Goal: Task Accomplishment & Management: Manage account settings

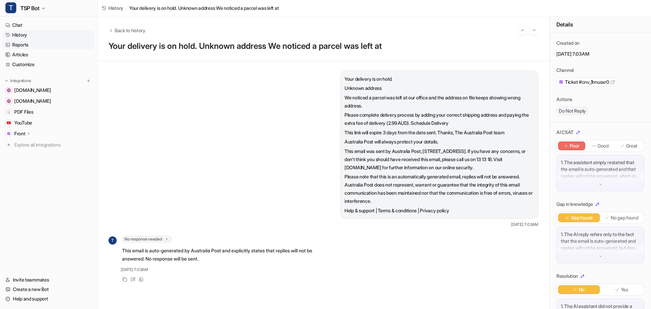
scroll to position [40, 0]
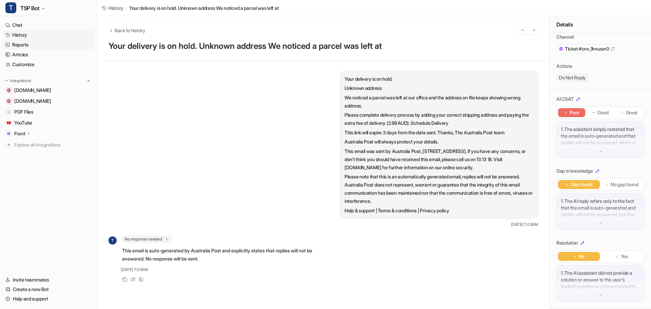
click at [25, 46] on link "Reports" at bounding box center [49, 45] width 92 height 10
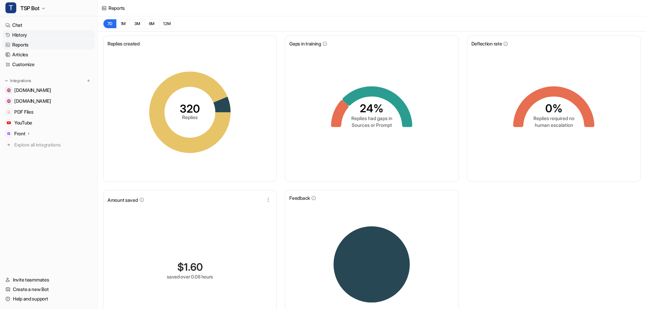
click at [24, 36] on link "History" at bounding box center [49, 35] width 92 height 10
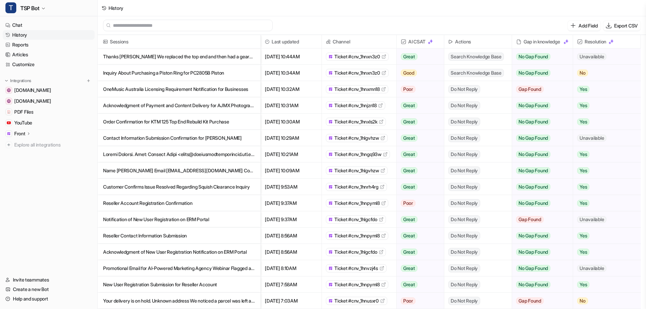
click at [214, 58] on p "Thanks [PERSON_NAME] We replaced the top end and then had a gearbox problem so …" at bounding box center [179, 57] width 152 height 16
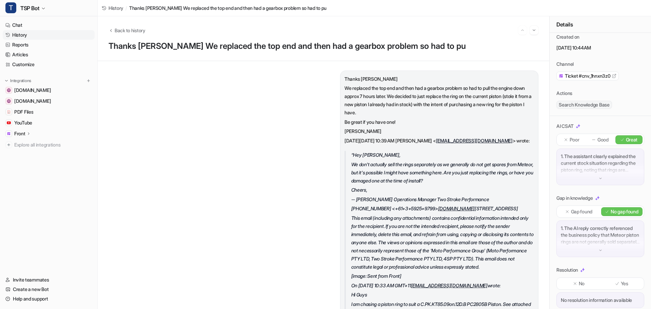
scroll to position [26, 0]
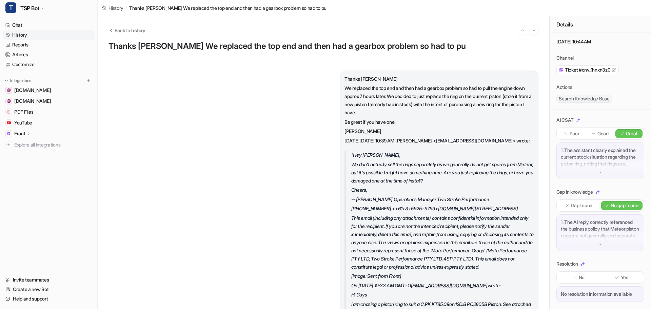
click at [599, 242] on img at bounding box center [601, 244] width 5 height 5
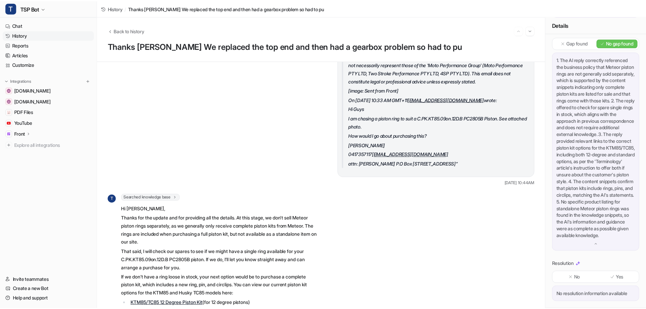
scroll to position [267, 0]
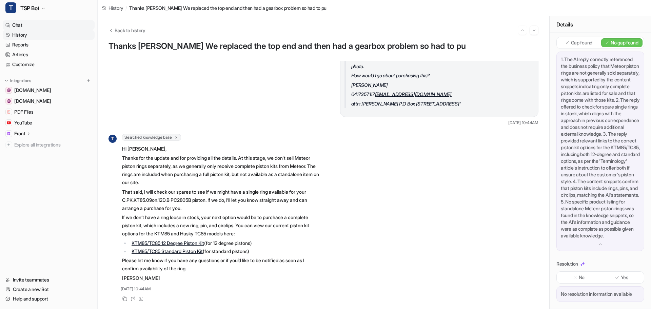
click at [21, 24] on link "Chat" at bounding box center [49, 25] width 92 height 10
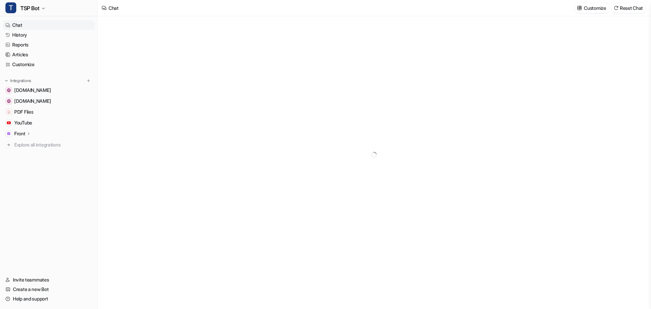
type textarea "**********"
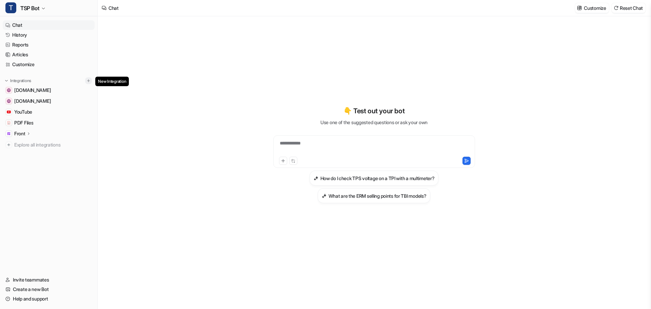
click at [89, 82] on img at bounding box center [88, 80] width 5 height 5
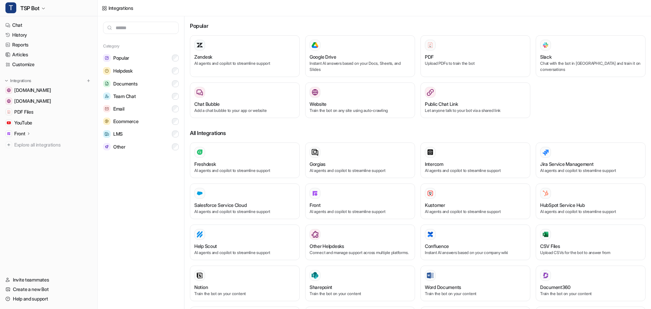
drag, startPoint x: 548, startPoint y: 100, endPoint x: 549, endPoint y: 87, distance: 13.0
click at [548, 96] on div "Zendesk AI agents and copilot to streamline support Google Drive Instant AI ans…" at bounding box center [418, 79] width 456 height 88
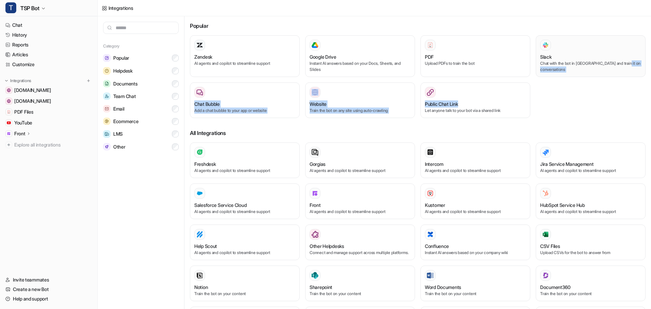
click at [556, 65] on p "Chat with the bot in [GEOGRAPHIC_DATA] and train it on conversations" at bounding box center [591, 66] width 101 height 12
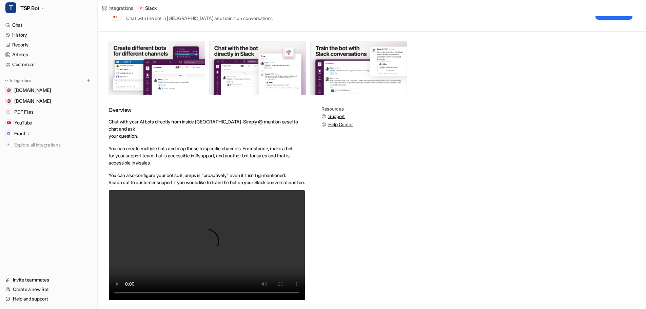
scroll to position [34, 0]
click at [180, 262] on video "Your browser does not support the video tag." at bounding box center [207, 245] width 197 height 111
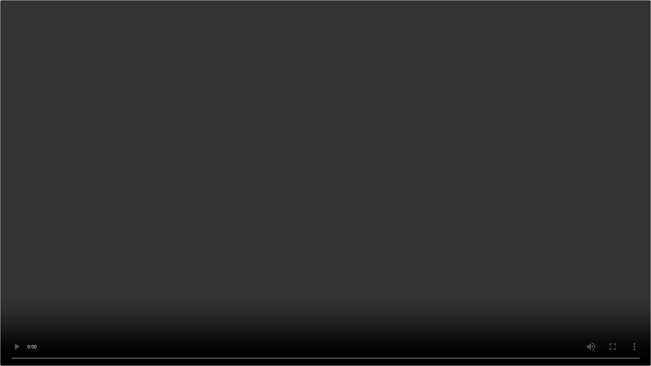
click at [249, 299] on video "Your browser does not support the video tag." at bounding box center [325, 183] width 651 height 366
click at [382, 220] on video "Your browser does not support the video tag." at bounding box center [325, 183] width 651 height 366
click at [479, 125] on video "Your browser does not support the video tag." at bounding box center [325, 183] width 651 height 366
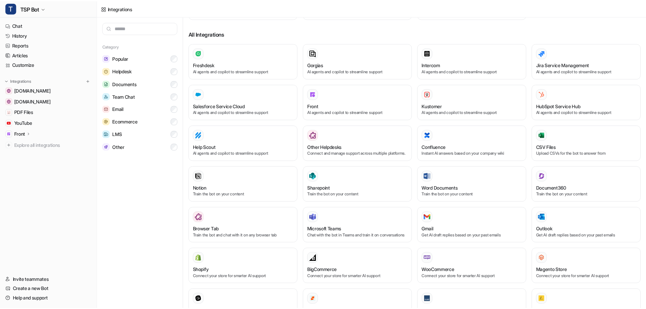
scroll to position [102, 0]
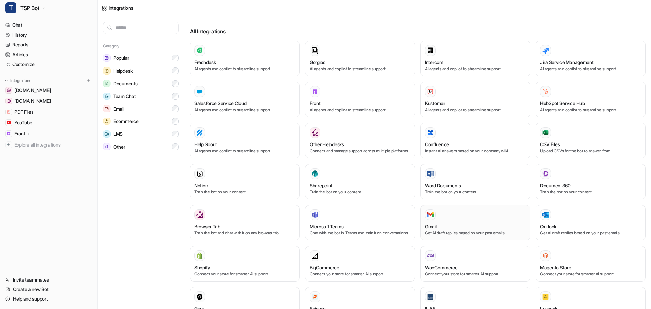
click at [462, 230] on div "Gmail" at bounding box center [475, 226] width 101 height 7
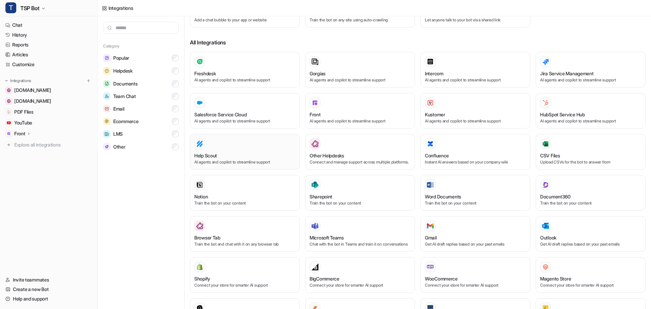
scroll to position [102, 0]
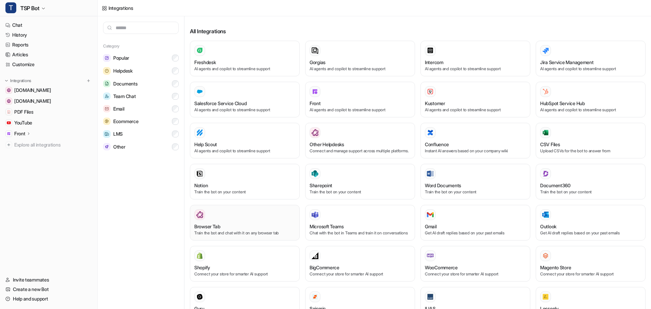
click at [248, 230] on div "Browser Tab" at bounding box center [244, 226] width 101 height 7
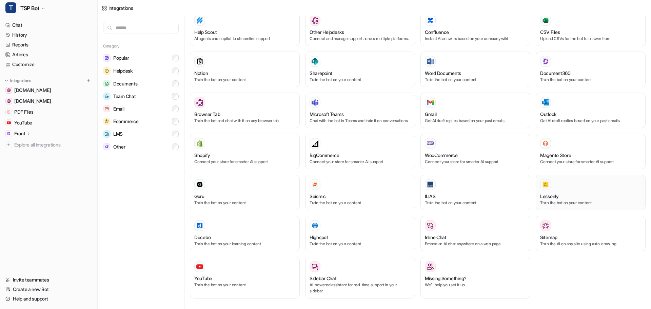
scroll to position [227, 0]
click at [389, 272] on div "Sidebar Chat AI-powered assistant for real-time support in your sidebar." at bounding box center [360, 277] width 101 height 33
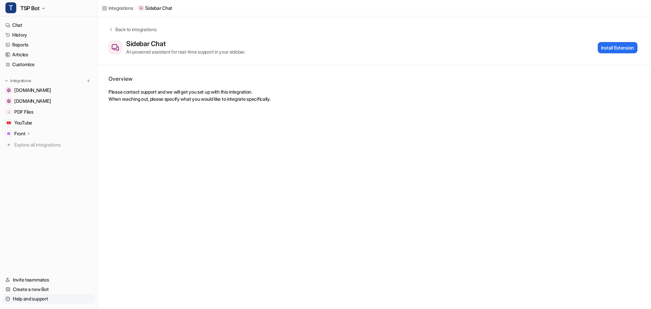
click at [53, 300] on link "Help and support" at bounding box center [49, 299] width 92 height 10
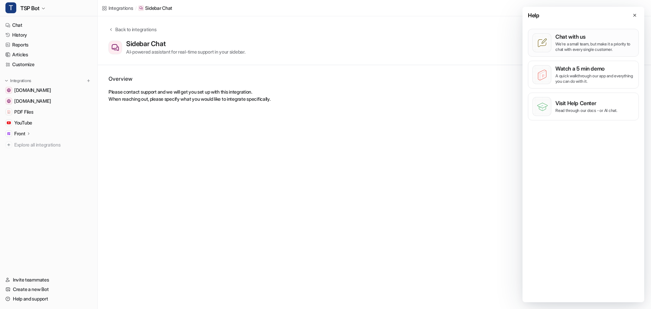
click at [582, 43] on p "We’re a small team, but make it a priority to chat with every single customer." at bounding box center [595, 46] width 79 height 11
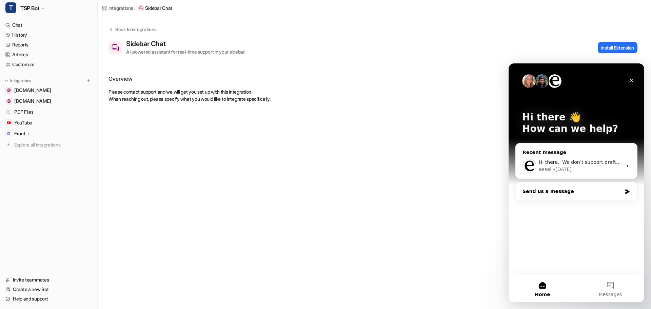
click at [546, 190] on div "Send us a message" at bounding box center [572, 191] width 99 height 7
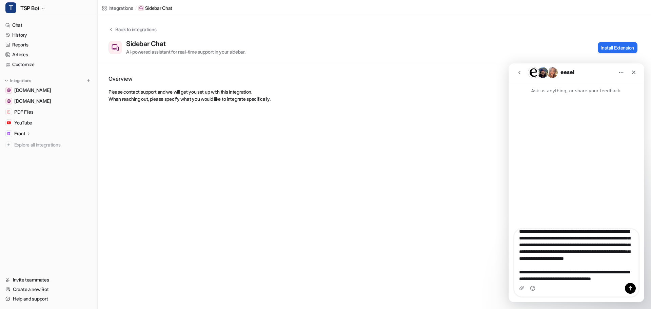
scroll to position [32, 0]
type textarea "**********"
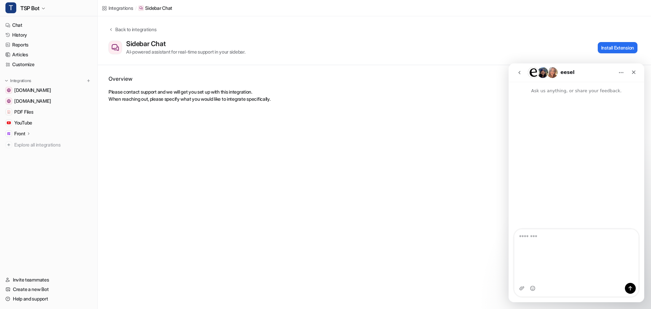
scroll to position [0, 0]
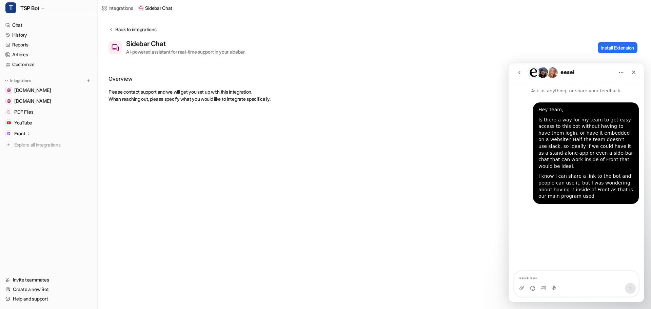
click at [126, 31] on div "Back to integrations" at bounding box center [134, 29] width 43 height 7
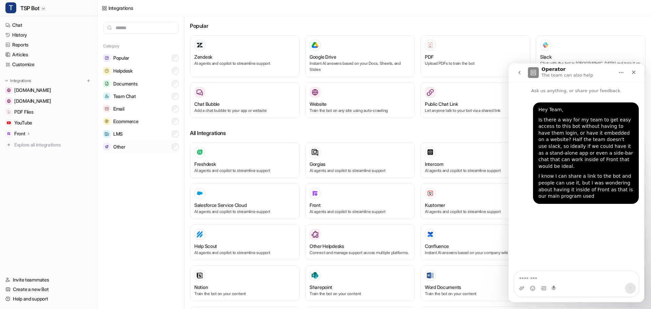
click at [134, 149] on button "Other" at bounding box center [141, 146] width 76 height 13
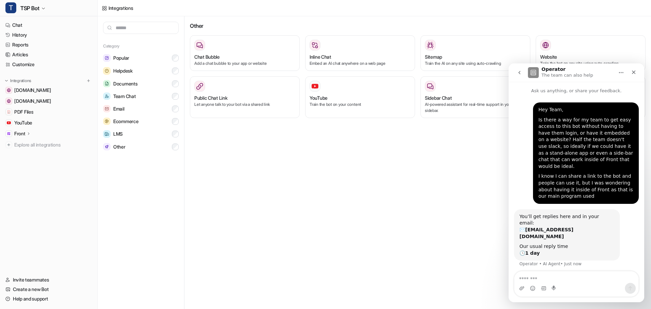
click at [520, 73] on icon "go back" at bounding box center [519, 72] width 5 height 5
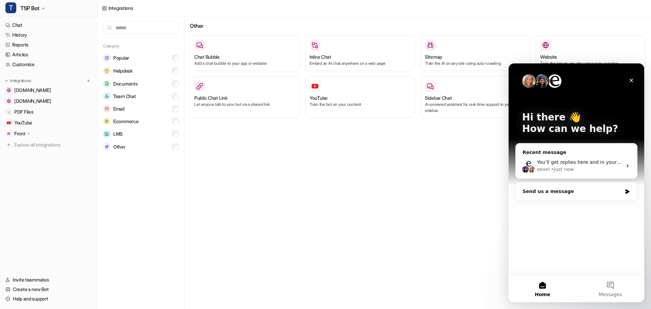
click at [633, 81] on icon "Close" at bounding box center [631, 80] width 5 height 5
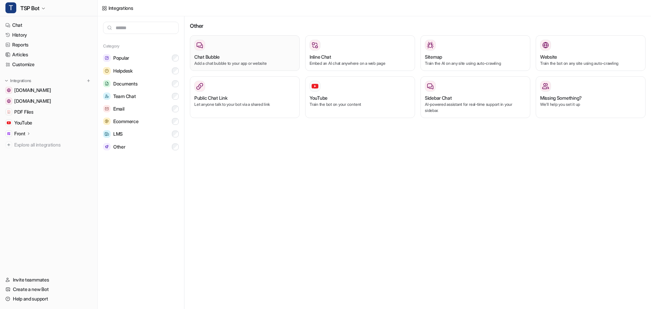
click at [266, 62] on p "Add a chat bubble to your app or website" at bounding box center [244, 63] width 101 height 6
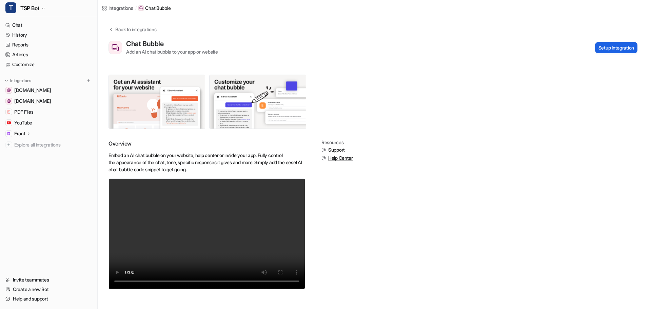
click at [613, 48] on button "Setup Integration" at bounding box center [616, 47] width 42 height 11
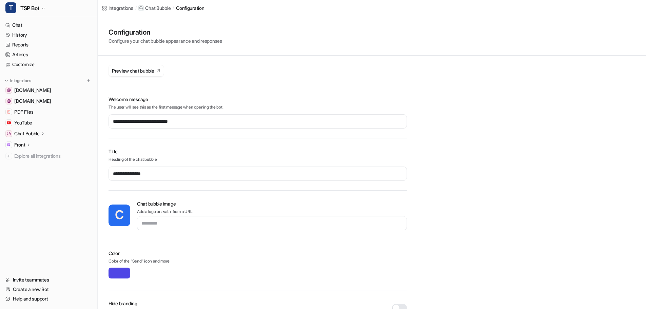
type input "*******"
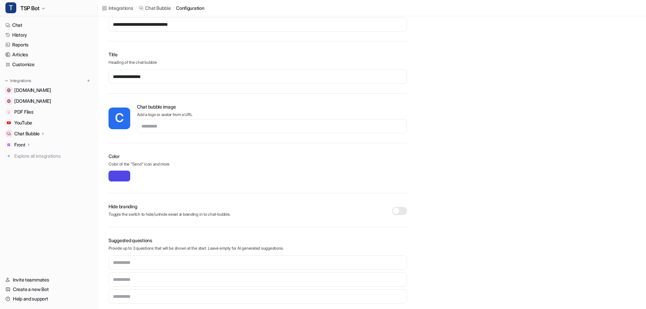
scroll to position [104, 0]
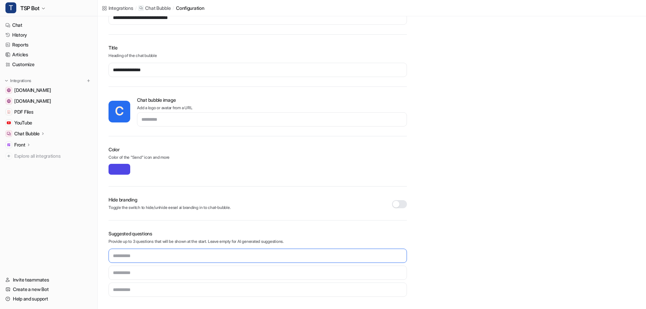
click at [185, 259] on input "text" at bounding box center [258, 256] width 299 height 14
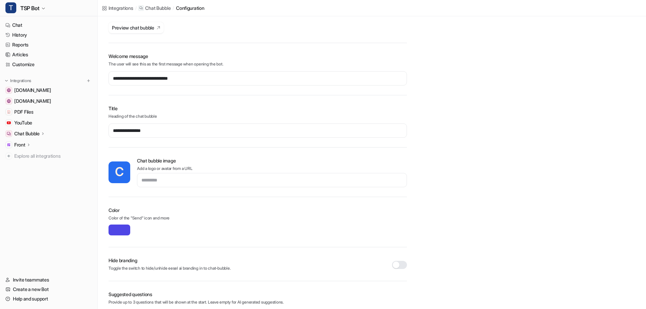
scroll to position [36, 0]
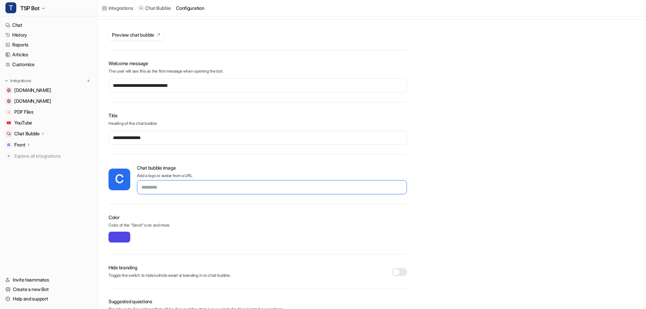
click at [165, 192] on input "text" at bounding box center [272, 187] width 270 height 14
click at [170, 137] on input "**********" at bounding box center [258, 138] width 299 height 14
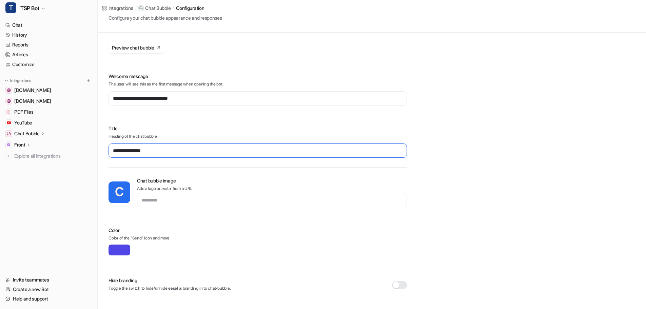
scroll to position [0, 0]
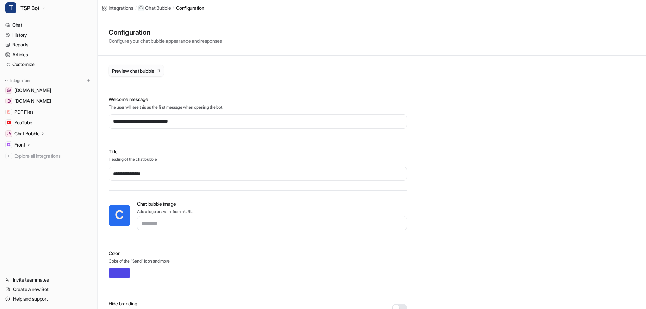
click at [149, 73] on span "Preview chat bubble" at bounding box center [133, 70] width 42 height 7
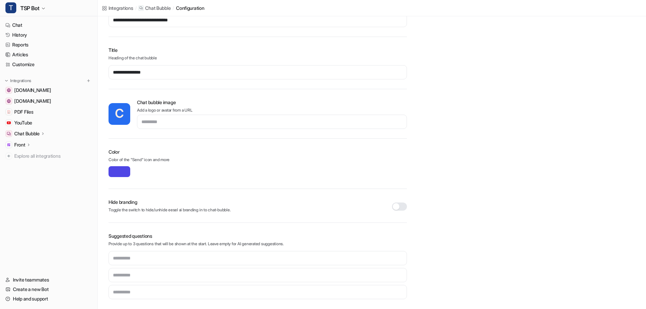
scroll to position [104, 0]
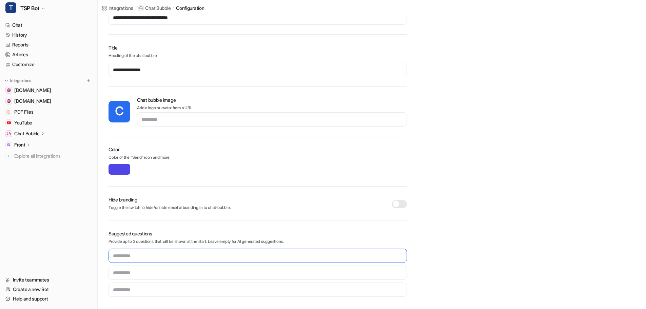
click at [148, 258] on input "text" at bounding box center [258, 256] width 299 height 14
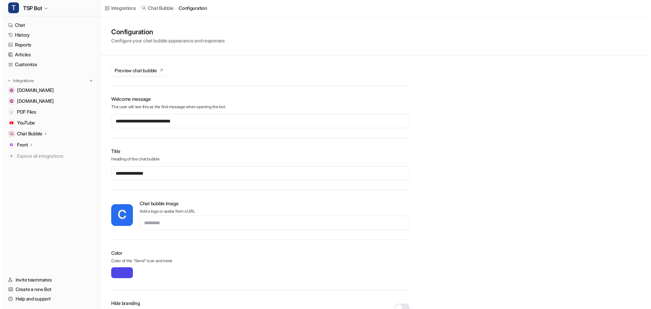
scroll to position [0, 0]
click at [166, 6] on p "Chat Bubble" at bounding box center [157, 8] width 25 height 7
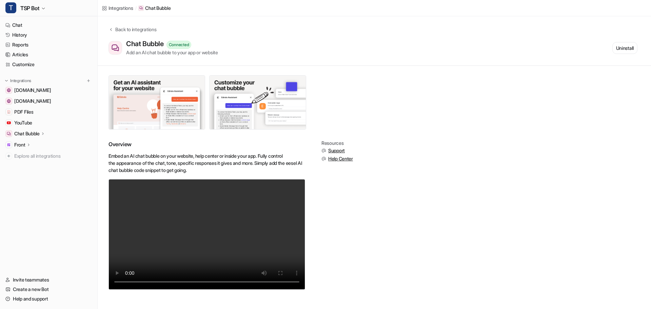
click at [40, 134] on p "Chat Bubble" at bounding box center [26, 133] width 25 height 7
click at [43, 155] on p "Configuration" at bounding box center [34, 153] width 28 height 7
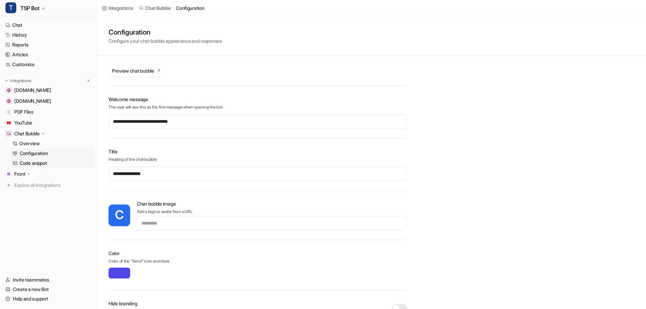
click at [39, 164] on p "Code snippet" at bounding box center [33, 163] width 27 height 7
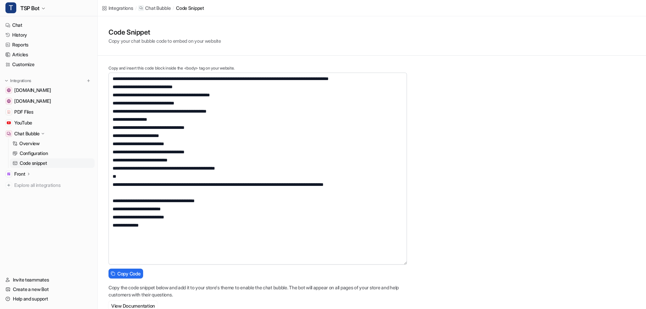
click at [413, 264] on div "**********" at bounding box center [372, 164] width 549 height 297
click at [81, 78] on div "T TSP Bot Chat History Reports Articles Customize Integrations [DOMAIN_NAME] [D…" at bounding box center [323, 154] width 646 height 309
click at [38, 153] on p "Configuration" at bounding box center [34, 153] width 28 height 7
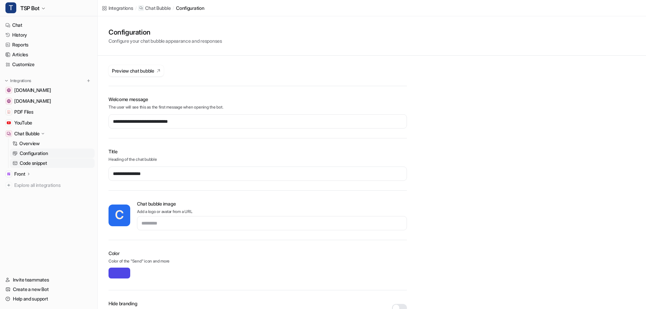
click at [41, 164] on p "Code snippet" at bounding box center [33, 163] width 27 height 7
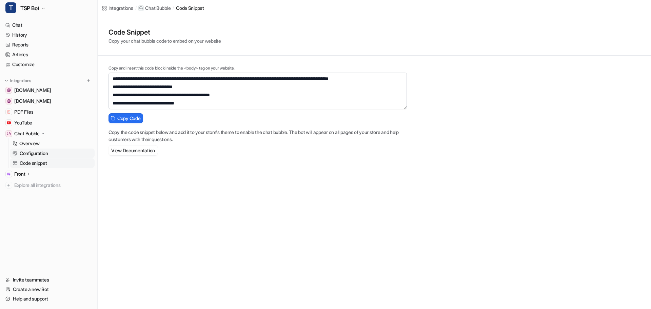
click at [47, 152] on p "Configuration" at bounding box center [34, 153] width 28 height 7
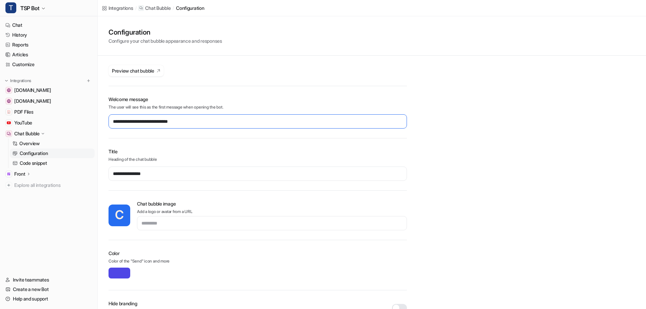
drag, startPoint x: 204, startPoint y: 119, endPoint x: 100, endPoint y: 125, distance: 104.3
click at [100, 125] on div "**********" at bounding box center [372, 214] width 549 height 397
type input "*"
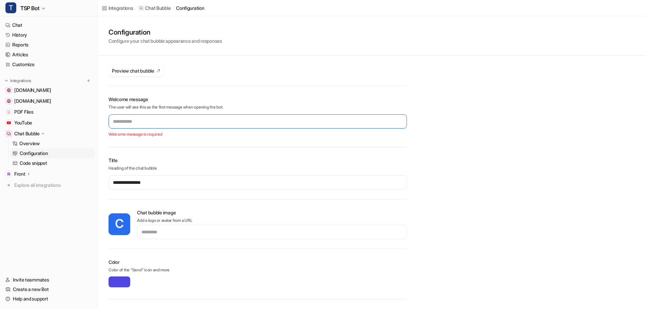
type input "*"
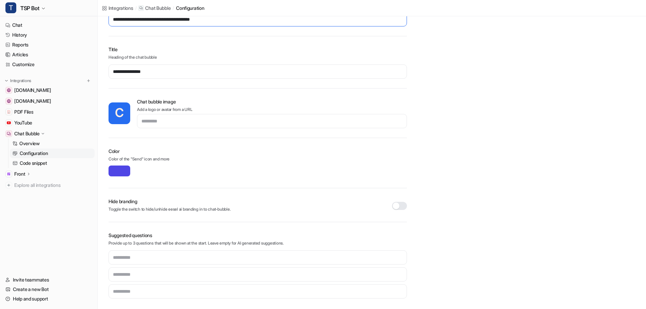
scroll to position [104, 0]
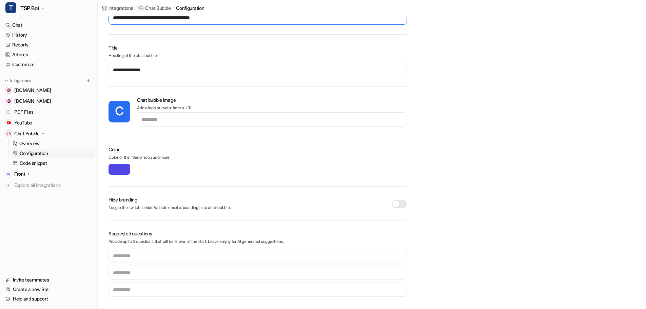
type input "**********"
type input "*******"
click at [597, 185] on div "**********" at bounding box center [372, 110] width 549 height 397
click at [36, 162] on p "Code snippet" at bounding box center [33, 163] width 27 height 7
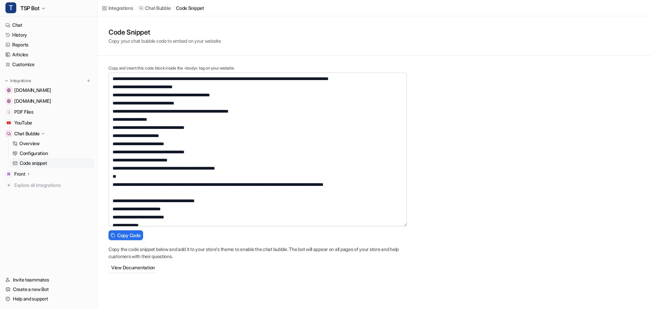
click at [412, 226] on div "**********" at bounding box center [375, 145] width 554 height 259
click at [56, 134] on div "Chat Bubble" at bounding box center [49, 134] width 92 height 10
click at [31, 133] on p "Chat Bubble" at bounding box center [26, 133] width 25 height 7
click at [30, 141] on p "Overview" at bounding box center [29, 143] width 20 height 7
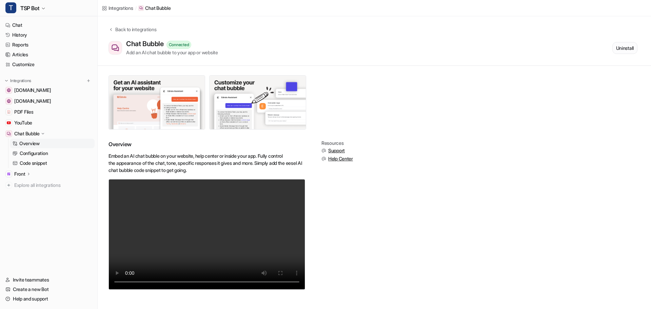
click at [628, 51] on button "Uninstall" at bounding box center [625, 48] width 25 height 12
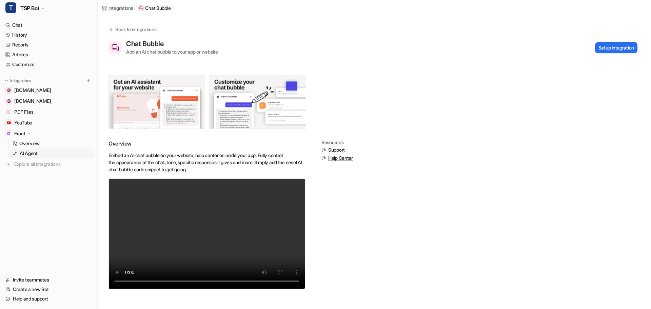
click at [39, 153] on link "AI Agent" at bounding box center [52, 154] width 85 height 10
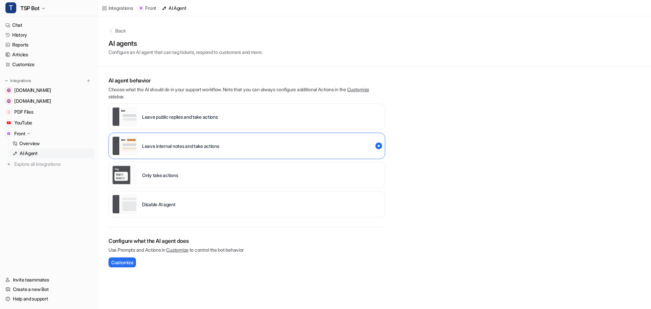
click at [179, 250] on link "Customize" at bounding box center [177, 250] width 22 height 6
click at [32, 64] on link "Customize" at bounding box center [49, 65] width 92 height 10
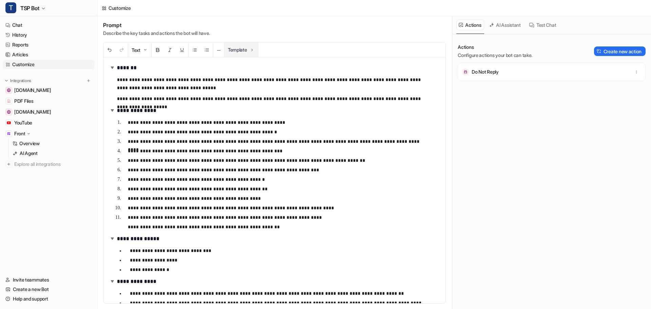
click at [247, 51] on button "Template" at bounding box center [242, 49] width 34 height 15
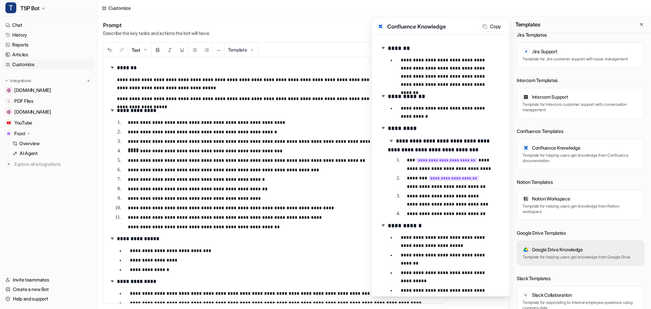
scroll to position [421, 0]
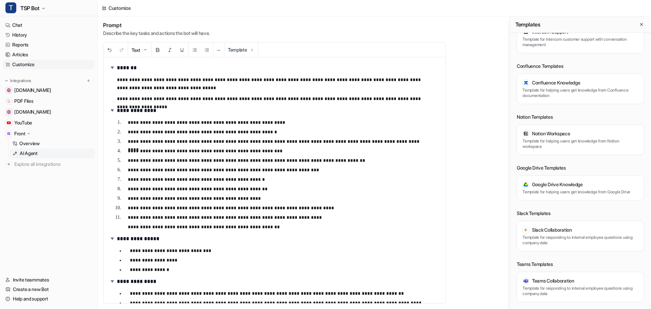
click at [24, 154] on p "AI Agent" at bounding box center [29, 153] width 18 height 7
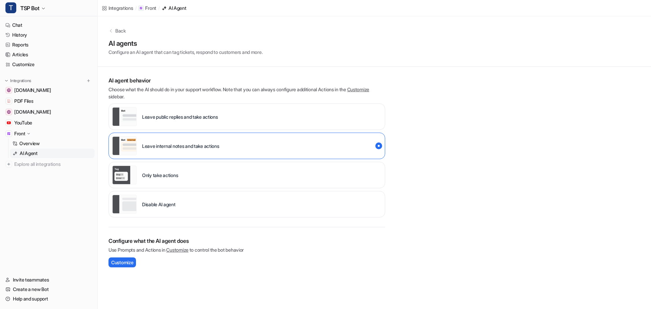
click at [25, 133] on p "Front" at bounding box center [19, 133] width 11 height 7
click at [35, 145] on p "Overview" at bounding box center [29, 143] width 20 height 7
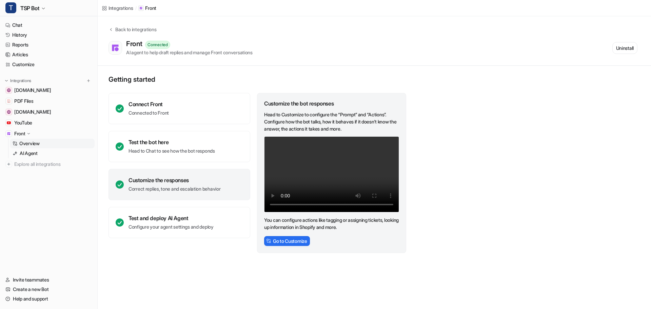
click at [23, 192] on nav "Chat History Reports Articles Customize Integrations www.tsp-erm.com PDF Files …" at bounding box center [48, 144] width 97 height 252
click at [32, 156] on p "AI Agent" at bounding box center [29, 153] width 18 height 7
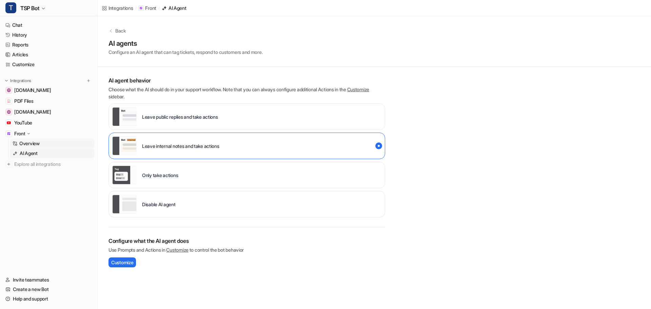
click at [36, 143] on p "Overview" at bounding box center [29, 143] width 20 height 7
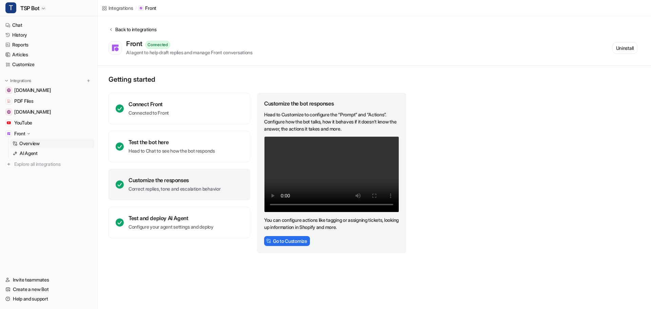
click at [130, 33] on div "Back to integrations" at bounding box center [134, 29] width 43 height 7
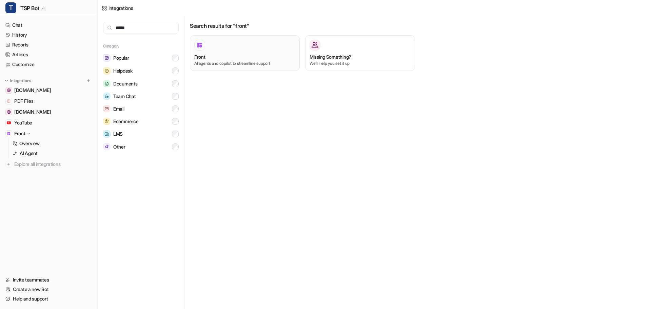
type input "*****"
click at [213, 69] on button "Front AI agents and copilot to streamline support" at bounding box center [245, 53] width 110 height 36
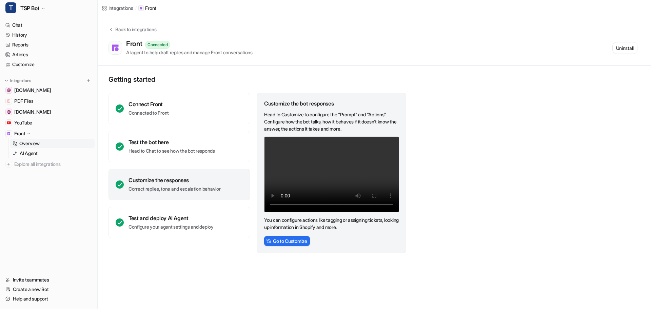
click at [578, 219] on div "Getting started Connect Front Connected to Front Test the bot here Head to Chat…" at bounding box center [375, 164] width 554 height 197
click at [629, 231] on div "Getting started Connect Front Connected to Front Test the bot here Head to Chat…" at bounding box center [375, 164] width 554 height 197
click at [37, 165] on span "Explore all integrations" at bounding box center [53, 164] width 78 height 11
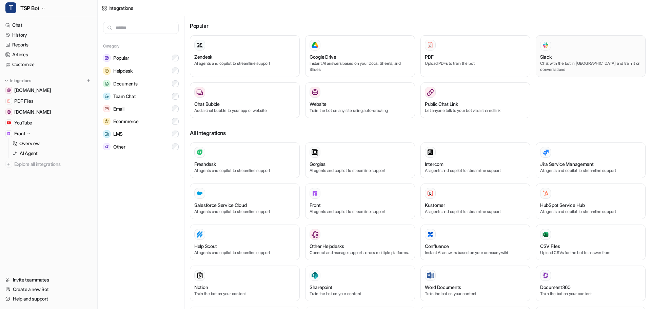
click at [562, 73] on button "Slack Chat with the bot in [GEOGRAPHIC_DATA] and train it on conversations" at bounding box center [591, 56] width 110 height 42
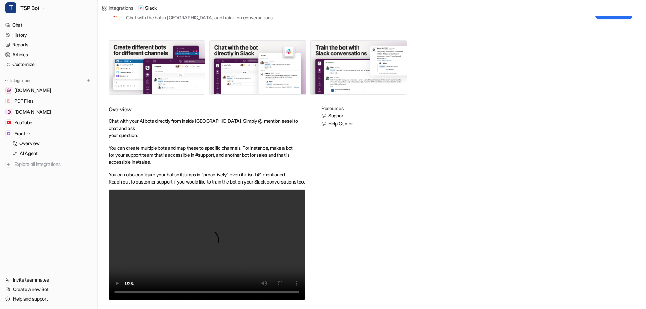
scroll to position [43, 0]
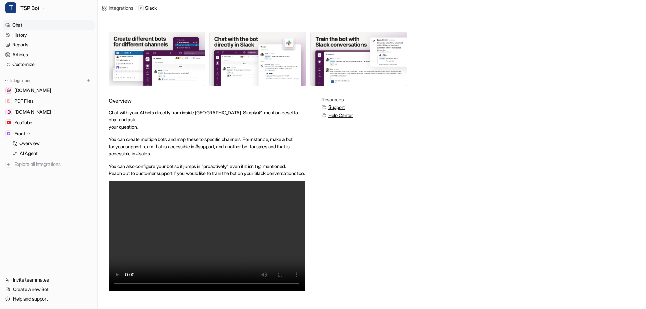
click at [20, 26] on link "Chat" at bounding box center [49, 25] width 92 height 10
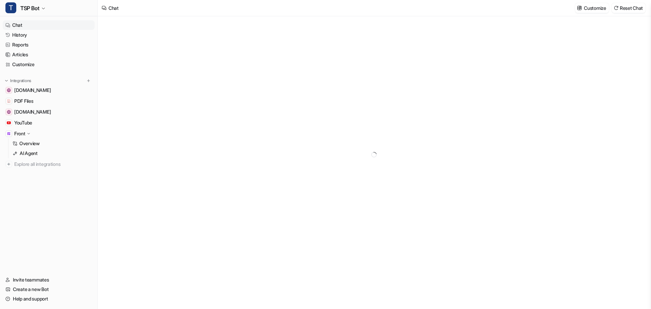
type textarea "**********"
